Goal: Navigation & Orientation: Find specific page/section

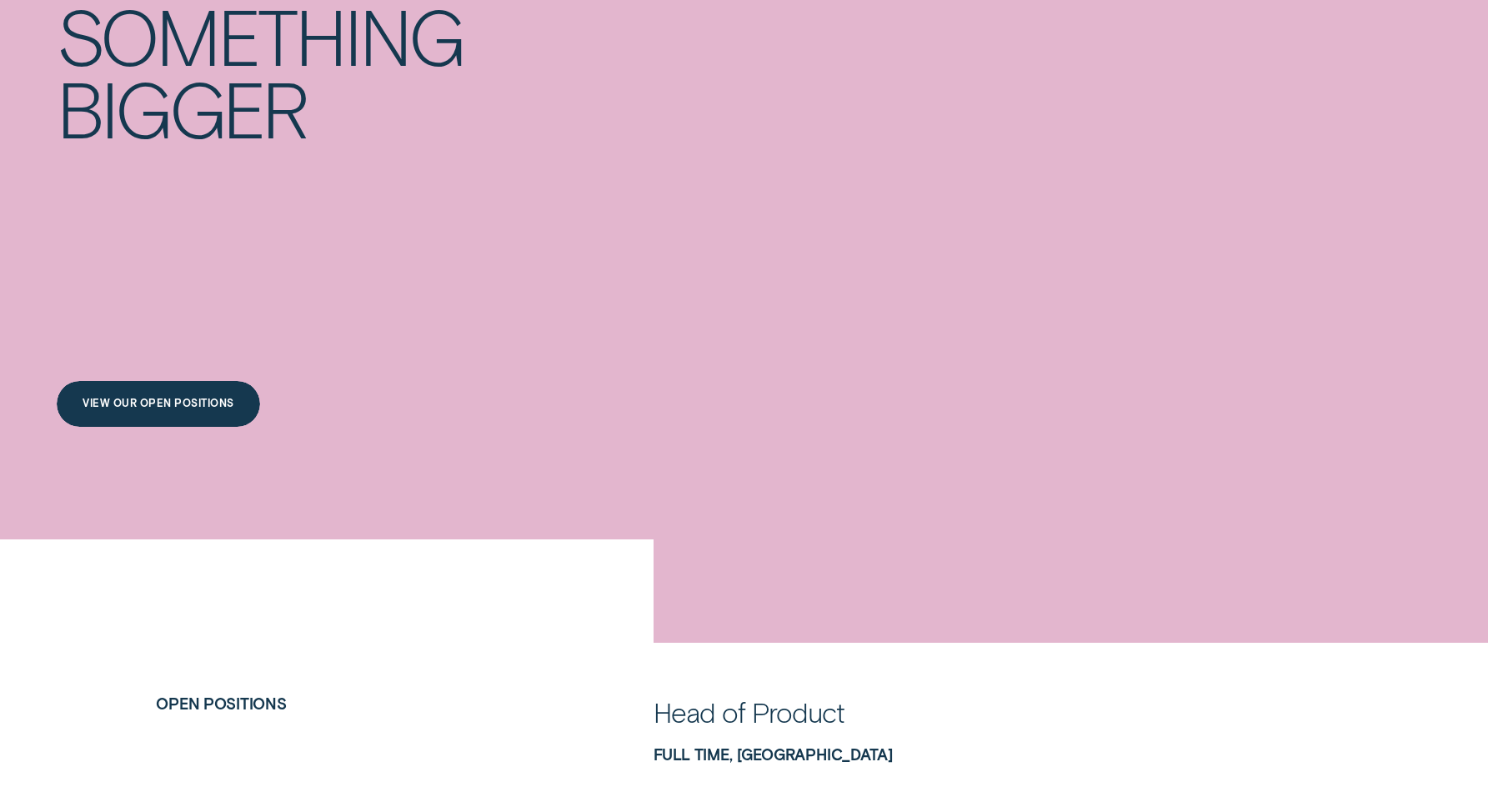
click at [224, 402] on div "View our open positions" at bounding box center [158, 406] width 151 height 9
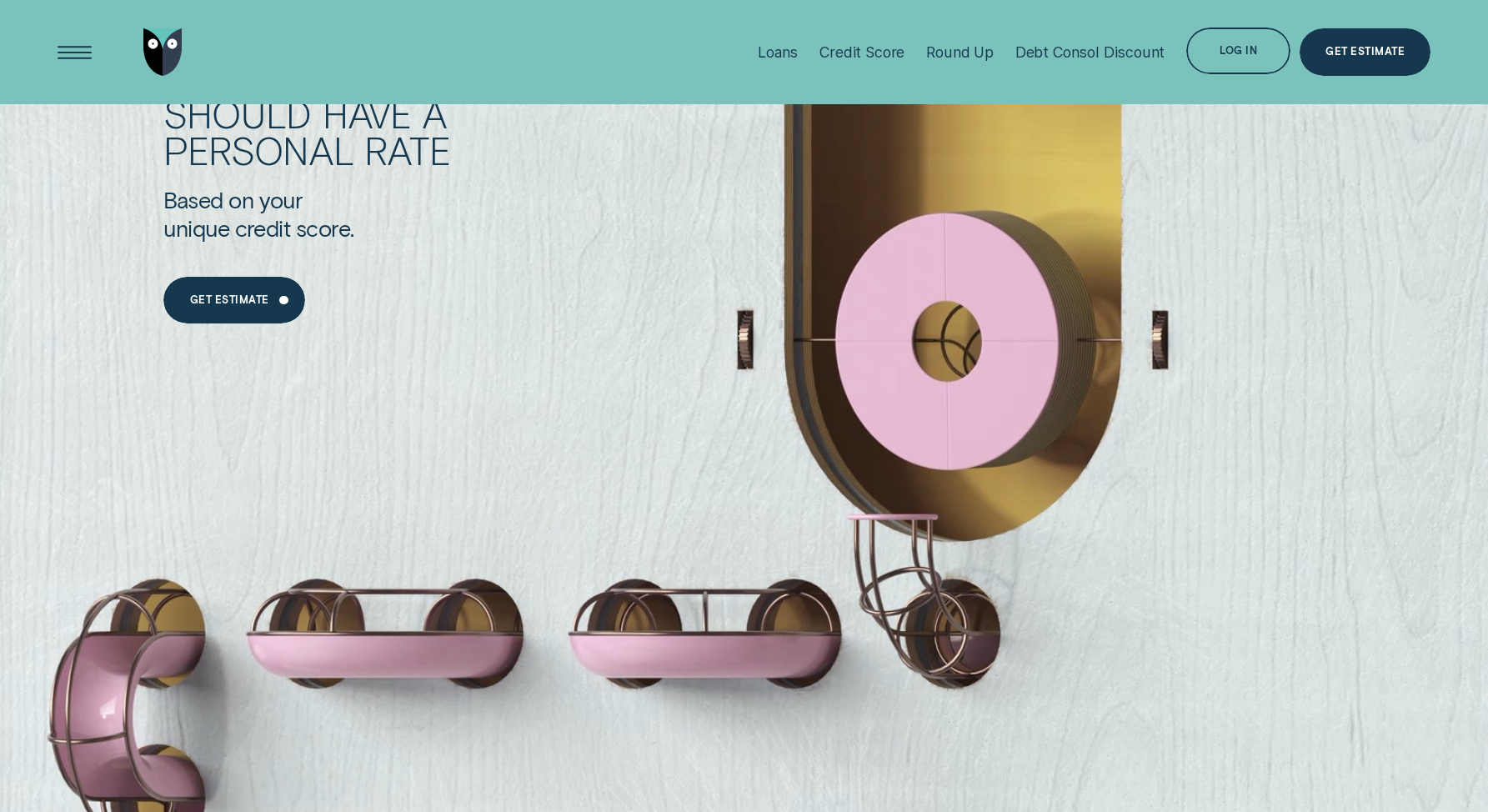
scroll to position [1706, 0]
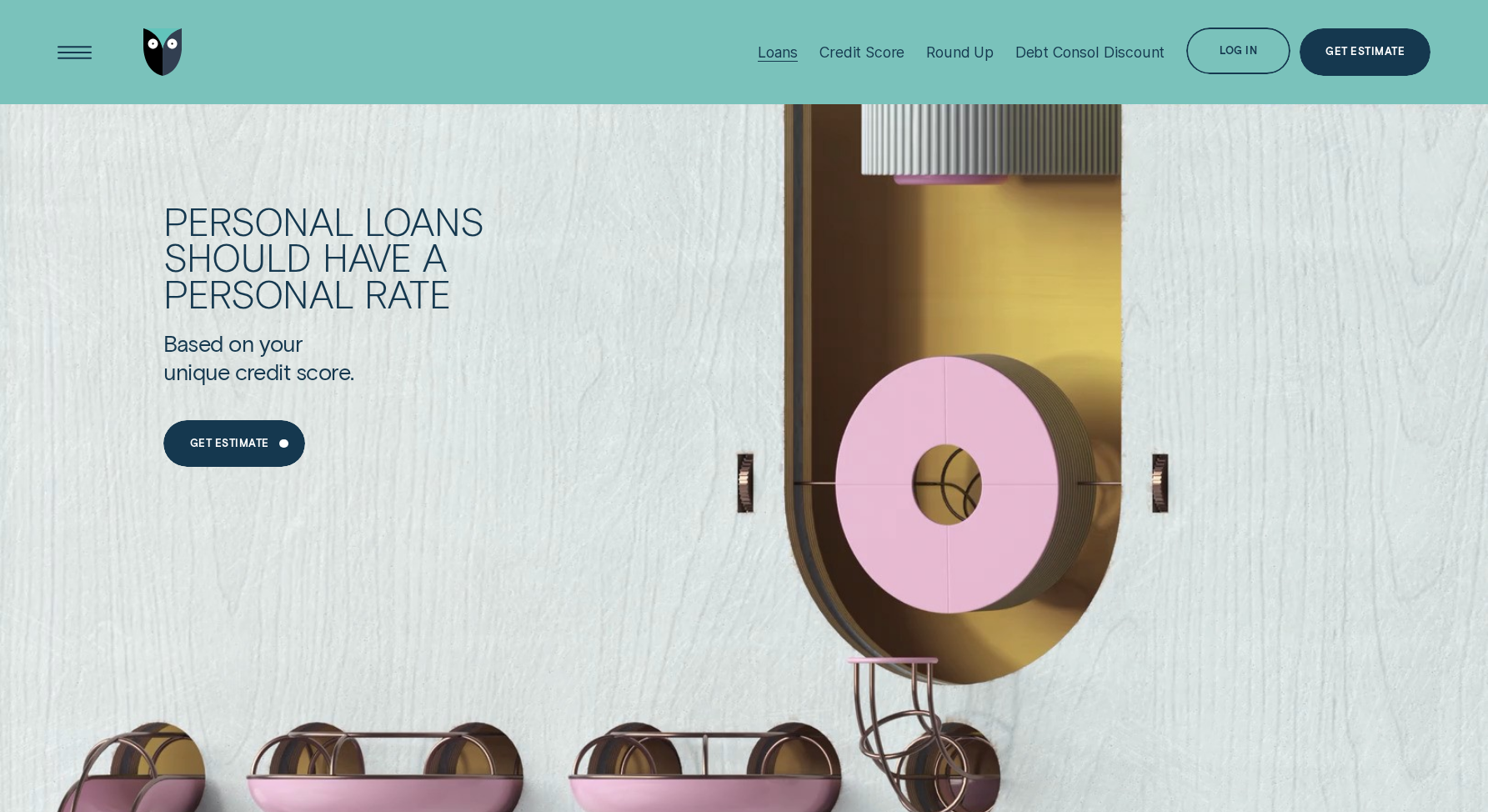
click at [787, 52] on div "Loans" at bounding box center [778, 52] width 40 height 18
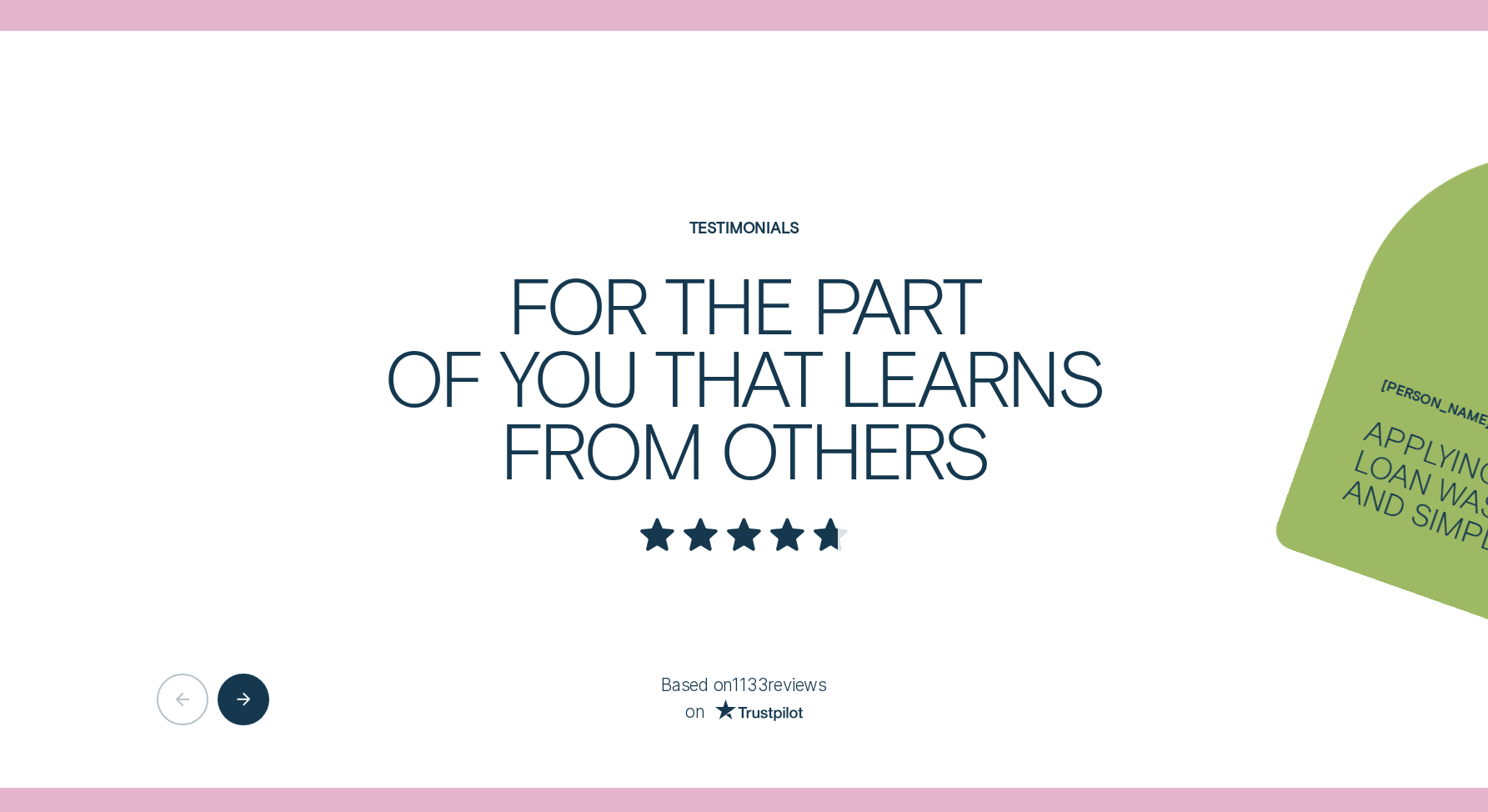
scroll to position [3331, 0]
